Goal: Task Accomplishment & Management: Complete application form

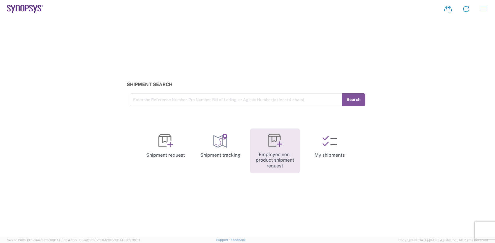
drag, startPoint x: 266, startPoint y: 146, endPoint x: 362, endPoint y: 174, distance: 99.8
click at [266, 146] on link "Employee non-product shipment request" at bounding box center [275, 150] width 50 height 45
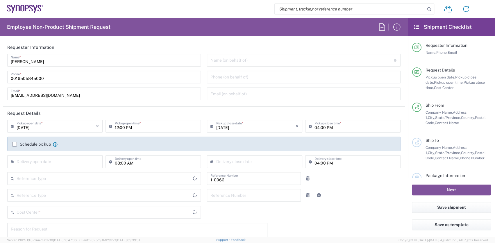
type input "Department"
type input "Delivered at Place"
type input "US01, CIO, IT, ESS2 110066"
type input "California"
type input "United States"
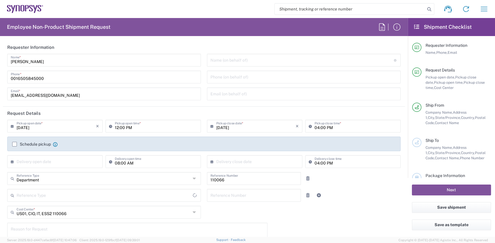
type input "United States"
type input "Headquarters USSV"
click at [266, 60] on input "text" at bounding box center [301, 60] width 183 height 10
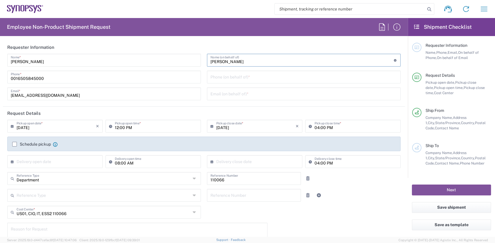
type input "Scott Nixon"
click at [259, 75] on input "tel" at bounding box center [303, 76] width 187 height 10
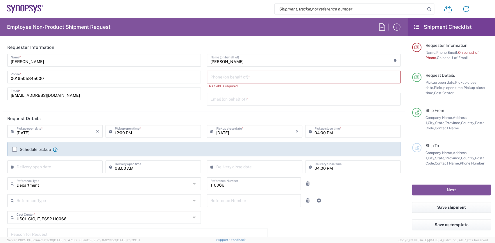
click at [283, 76] on input "tel" at bounding box center [303, 76] width 187 height 10
paste input "602-361-1517"
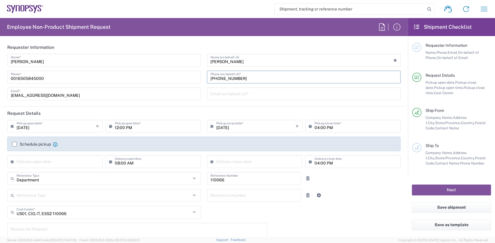
type input "602-361-1517"
click at [240, 95] on input "text" at bounding box center [303, 93] width 187 height 10
paste input "snixon@synopsys.com"
type input "snixon@synopsys.com"
click at [51, 162] on input "text" at bounding box center [56, 161] width 79 height 10
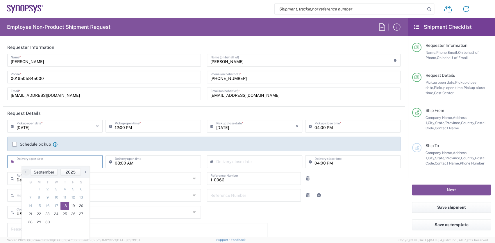
click at [66, 203] on span "18" at bounding box center [64, 206] width 9 height 8
type input "09/18/2025"
click at [163, 162] on input "08:00 AM" at bounding box center [156, 161] width 83 height 10
click at [176, 164] on input "08:00 AM" at bounding box center [156, 161] width 83 height 10
click at [116, 163] on input "08:00 AM" at bounding box center [156, 161] width 83 height 10
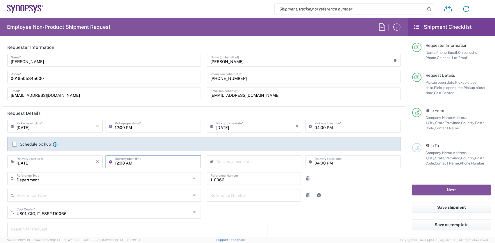
click at [141, 161] on input "12:00 AM" at bounding box center [156, 161] width 83 height 10
type input "12:00 PM"
click at [234, 161] on input "text" at bounding box center [255, 161] width 79 height 10
click at [263, 205] on span "18" at bounding box center [262, 206] width 9 height 8
type input "09/18/2025"
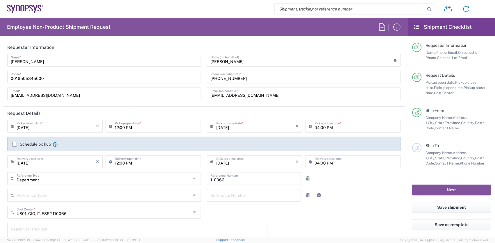
scroll to position [23, 0]
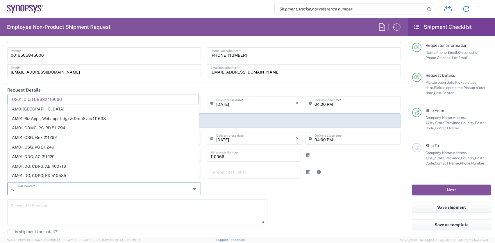
click at [142, 189] on input "text" at bounding box center [104, 188] width 174 height 10
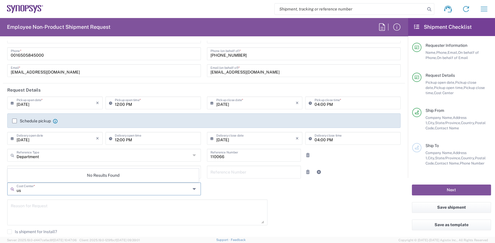
type input "u"
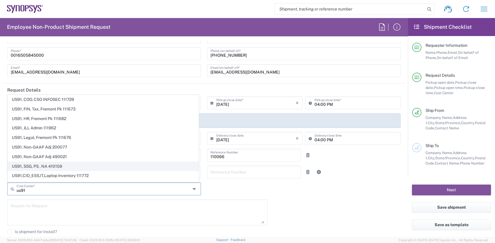
type input "us91"
click at [44, 164] on span "US91, SSG, PS , NA 410159" at bounding box center [103, 166] width 191 height 9
type input "410159"
type input "US91, SSG, PS , NA 410159"
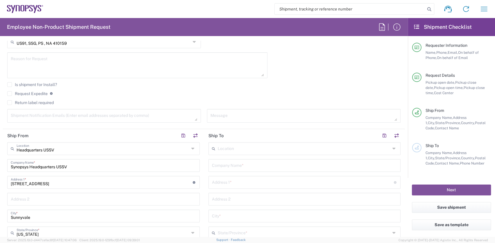
scroll to position [186, 0]
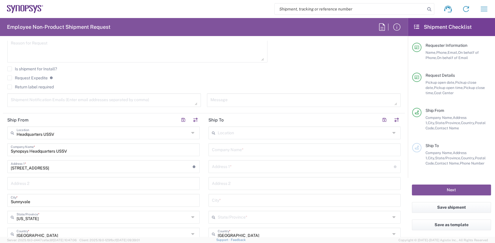
click at [239, 133] on input "text" at bounding box center [304, 132] width 173 height 10
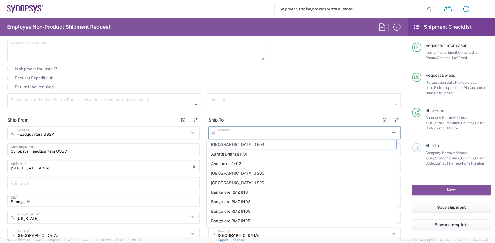
click at [201, 174] on main "Headquarters USSV Location Headquarters USSV Aachen DE04 Agrate Brianza IT01 As…" at bounding box center [103, 231] width 201 height 211
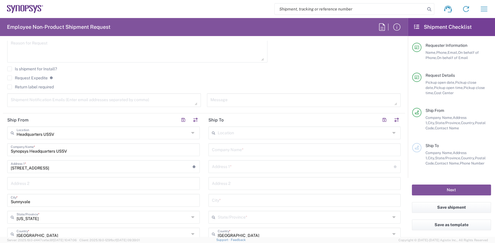
click at [237, 150] on input "text" at bounding box center [304, 149] width 185 height 10
type input "S"
click at [231, 169] on input "text" at bounding box center [303, 171] width 182 height 10
paste input "3110 W. Hartford Drv."
type input "3110 W. Hartford Drive"
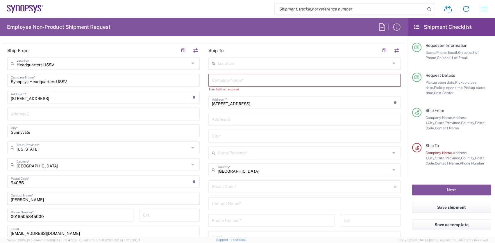
scroll to position [256, 0]
click at [234, 185] on input "undefined" at bounding box center [303, 186] width 182 height 10
paste input "85053"
type input "85053"
click at [232, 134] on input "text" at bounding box center [304, 135] width 185 height 10
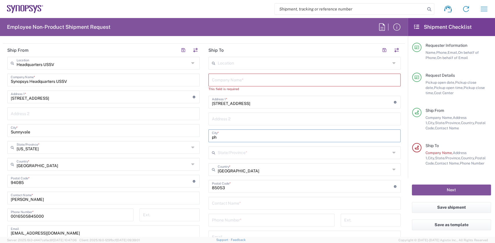
type input "p"
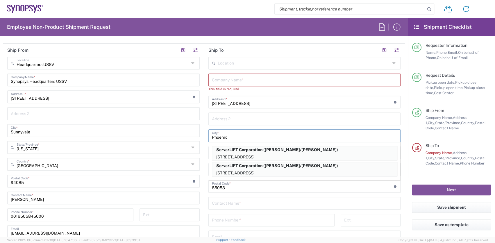
type input "Phoenix"
click at [404, 151] on form "Requester Information Jacqueline Do Name * 0016505845000 Phone * jdo@synopsys.c…" at bounding box center [204, 139] width 408 height 196
click at [223, 116] on input "text" at bounding box center [304, 118] width 185 height 10
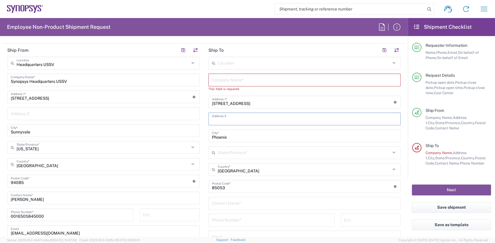
click at [200, 196] on main "Headquarters USSV Location Headquarters USSV Aachen DE04 Agrate Brianza IT01 As…" at bounding box center [103, 162] width 201 height 211
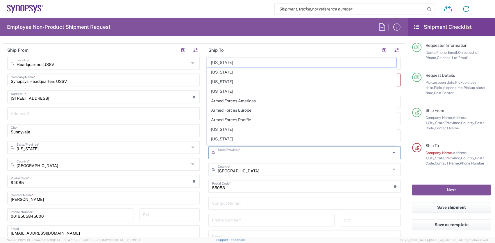
click at [231, 150] on input "text" at bounding box center [304, 152] width 173 height 10
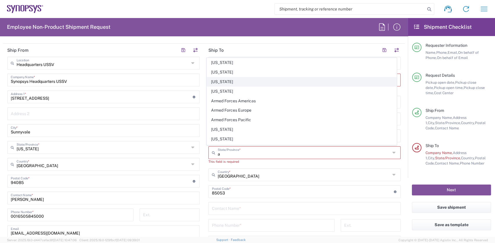
click at [225, 80] on span "Arizona" at bounding box center [301, 81] width 189 height 9
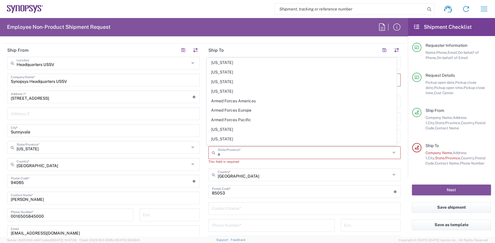
type input "Arizona"
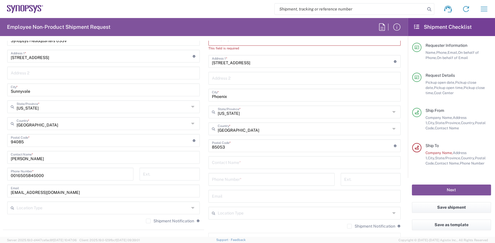
scroll to position [302, 0]
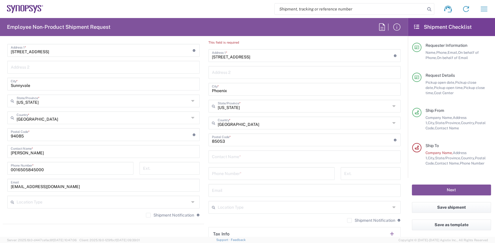
click at [224, 157] on input "text" at bounding box center [304, 156] width 185 height 10
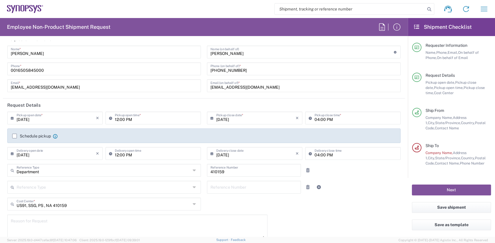
scroll to position [0, 0]
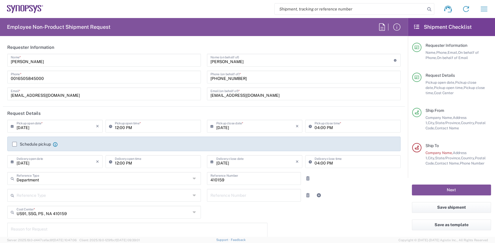
type input "Scott Nixon"
drag, startPoint x: 240, startPoint y: 80, endPoint x: 191, endPoint y: 80, distance: 48.5
click at [191, 80] on div "Jacqueline Do Name * 0016505845000 Phone * jdo@synopsys.com Email * Scott Nixon…" at bounding box center [203, 79] width 399 height 51
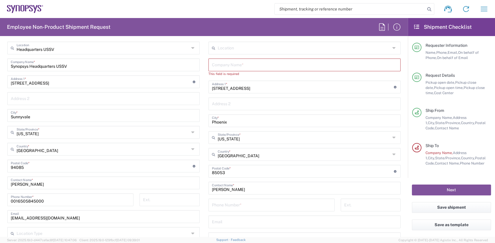
scroll to position [279, 0]
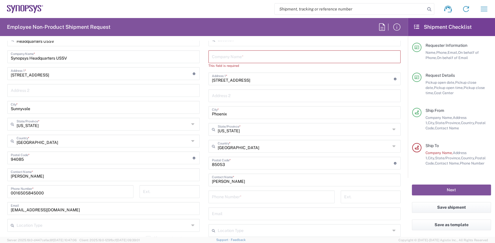
click at [224, 196] on input "tel" at bounding box center [271, 196] width 119 height 10
paste input "602-361-1517"
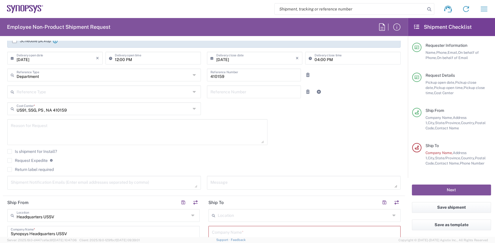
scroll to position [23, 0]
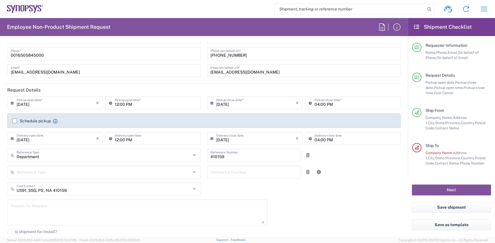
type input "602-361-1517"
drag, startPoint x: 258, startPoint y: 72, endPoint x: 165, endPoint y: 71, distance: 93.0
click at [165, 71] on div "Jacqueline Do Name * 0016505845000 Phone * jdo@synopsys.com Email * Scott Nixon…" at bounding box center [203, 56] width 399 height 51
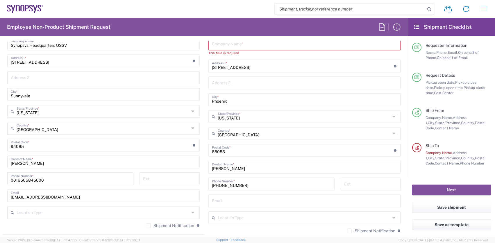
scroll to position [349, 0]
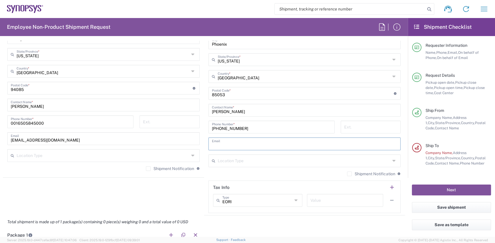
click at [230, 139] on input "text" at bounding box center [304, 143] width 185 height 10
paste input "snixon@synopsys.com"
type input "snixon@synopsys.com"
click at [227, 158] on input "text" at bounding box center [304, 160] width 173 height 10
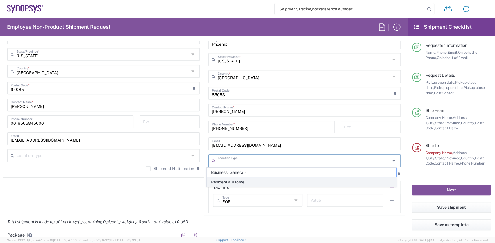
click at [224, 180] on span "Residential/Home" at bounding box center [301, 181] width 189 height 9
type input "Residential/Home"
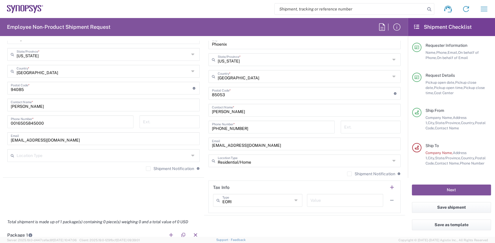
scroll to position [256, 0]
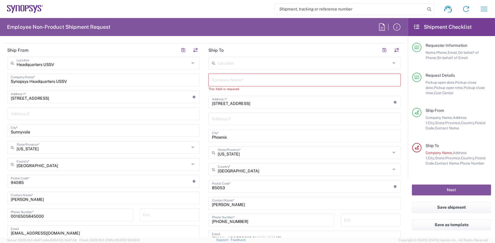
click at [238, 79] on input "text" at bounding box center [304, 79] width 185 height 10
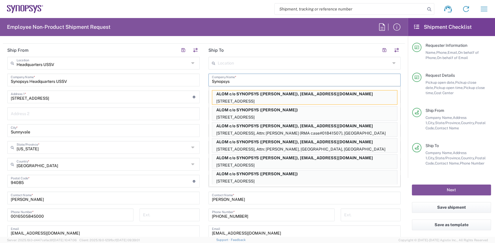
type input "Synopsys"
click at [402, 209] on form "Requester Information Jacqueline Do Name * 0016505845000 Phone * jdo@synopsys.c…" at bounding box center [204, 139] width 408 height 196
click at [291, 231] on input "snixon@synopsys.com" at bounding box center [304, 231] width 185 height 10
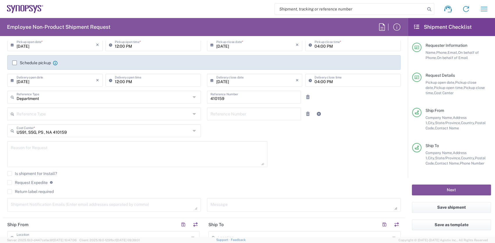
scroll to position [93, 0]
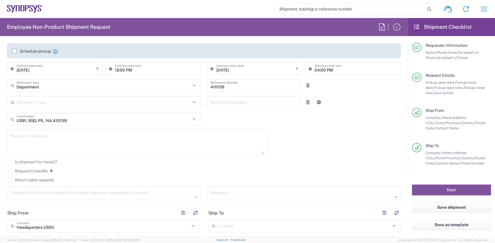
click at [11, 181] on label "Return label required" at bounding box center [30, 179] width 46 height 5
click at [10, 180] on input "Return label required" at bounding box center [10, 180] width 0 height 0
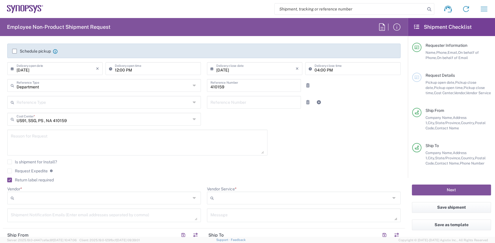
click at [45, 194] on input "Vendor *" at bounding box center [104, 197] width 174 height 9
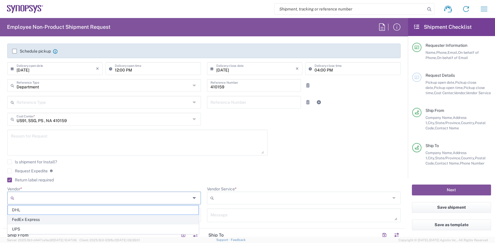
click at [38, 217] on span "FedEx Express" at bounding box center [103, 219] width 191 height 9
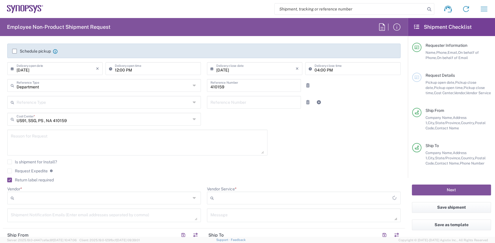
type input "FedEx Express"
click at [239, 197] on input "Vendor Service *" at bounding box center [303, 197] width 174 height 9
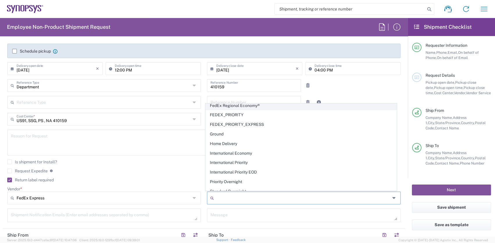
scroll to position [44, 0]
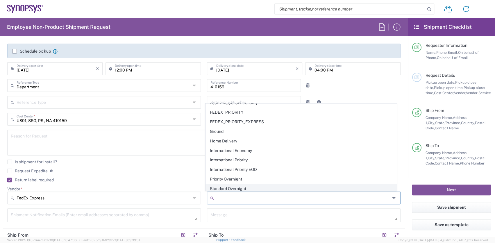
click at [245, 186] on span "Standard Overnight" at bounding box center [301, 188] width 191 height 9
type input "Standard Overnight"
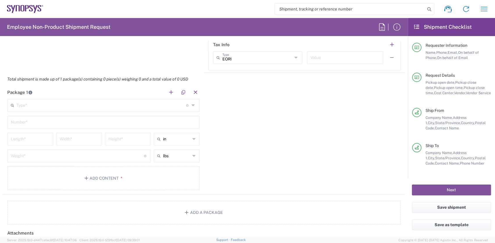
scroll to position [511, 0]
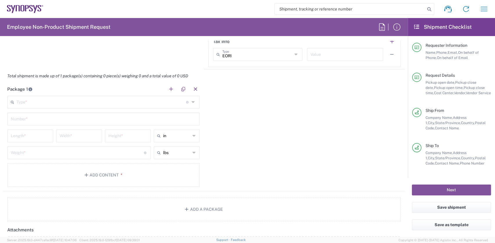
click at [42, 101] on input "text" at bounding box center [101, 101] width 169 height 10
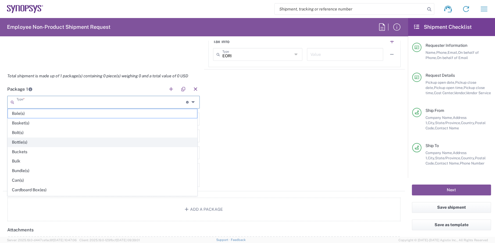
scroll to position [116, 0]
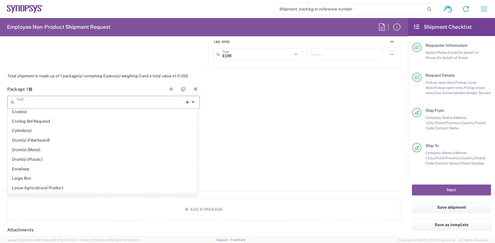
click at [27, 193] on span "Medium Box" at bounding box center [102, 197] width 189 height 9
type input "Medium Box"
type input "13"
type input "11.5"
type input "2.5"
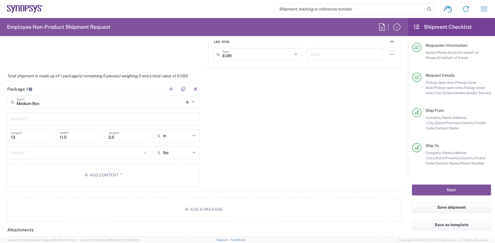
click at [123, 118] on input "text" at bounding box center [103, 118] width 185 height 10
type input "1"
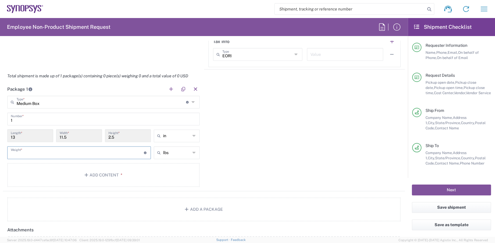
click at [61, 151] on input "number" at bounding box center [77, 152] width 133 height 10
type input "4"
type input "5"
click at [137, 175] on button "Add Content *" at bounding box center [103, 175] width 192 height 24
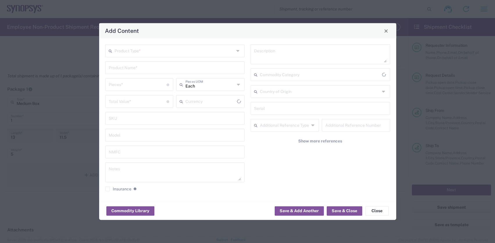
type input "US Dollar"
click at [134, 52] on input "text" at bounding box center [174, 50] width 120 height 10
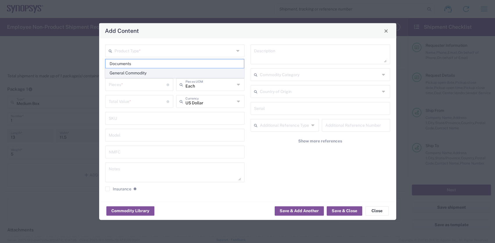
click at [132, 72] on span "General Commodity" at bounding box center [174, 73] width 138 height 9
type input "General Commodity"
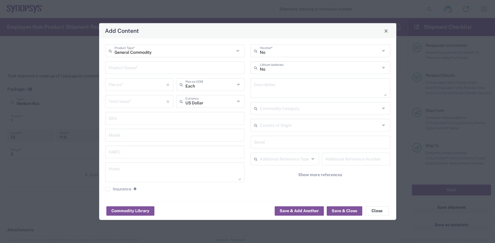
click at [134, 68] on input "text" at bounding box center [175, 67] width 132 height 10
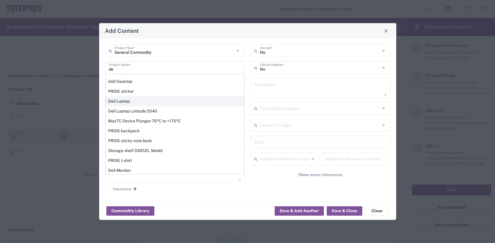
click at [123, 99] on div "Dell Laptop" at bounding box center [175, 101] width 138 height 10
type input "Dell Laptop"
type textarea "Dell Laptop"
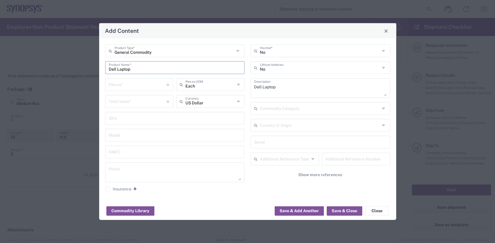
click at [152, 85] on input "number" at bounding box center [138, 84] width 58 height 10
type input "1"
click at [137, 104] on input "number" at bounding box center [138, 101] width 58 height 10
type input "600"
click at [343, 212] on button "Save & Close" at bounding box center [344, 210] width 35 height 9
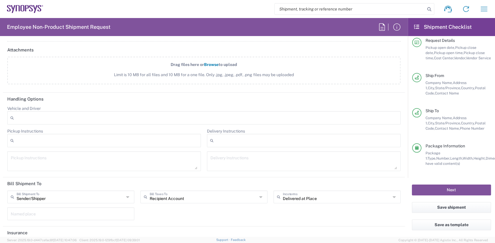
scroll to position [726, 0]
click at [464, 187] on button "Next" at bounding box center [451, 189] width 79 height 11
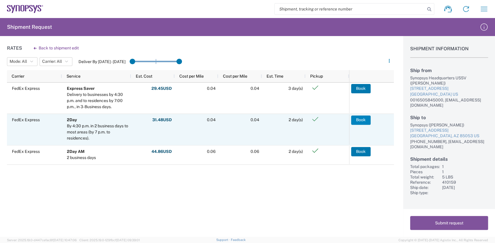
click at [362, 119] on button "Book" at bounding box center [360, 119] width 19 height 9
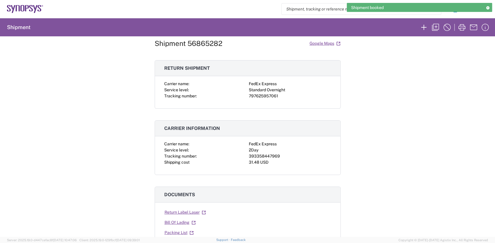
scroll to position [70, 0]
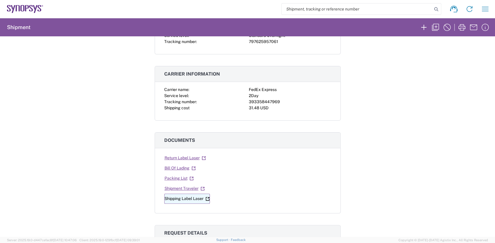
click at [189, 198] on link "Shipping Label Laser" at bounding box center [187, 198] width 46 height 10
drag, startPoint x: 183, startPoint y: 157, endPoint x: 194, endPoint y: 157, distance: 10.7
click at [183, 157] on link "Return Label Laser" at bounding box center [185, 158] width 42 height 10
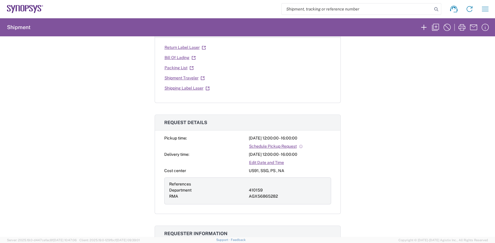
scroll to position [116, 0]
